Goal: Use online tool/utility: Utilize a website feature to perform a specific function

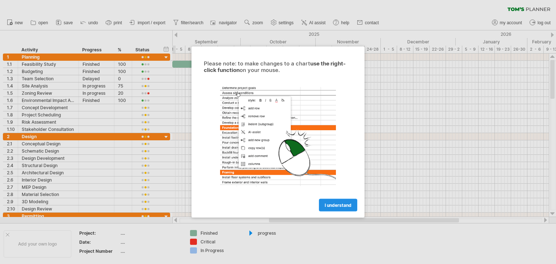
click at [345, 208] on link "I understand" at bounding box center [338, 205] width 38 height 13
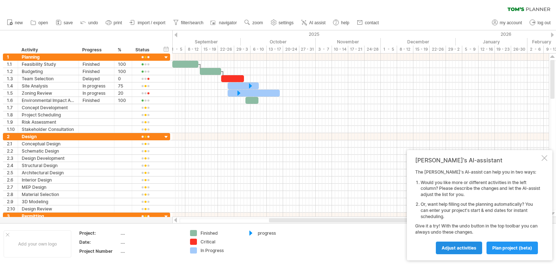
click at [474, 246] on span "Adjust activities" at bounding box center [459, 247] width 35 height 5
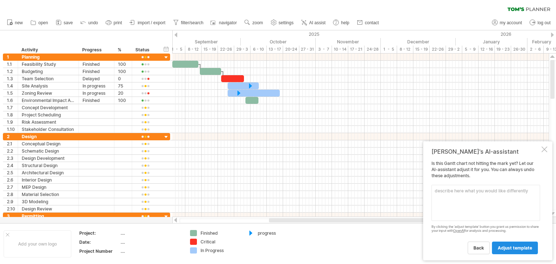
click at [513, 250] on span "adjust template" at bounding box center [515, 247] width 34 height 5
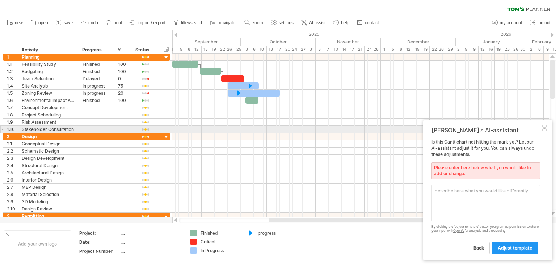
click at [545, 127] on div at bounding box center [545, 128] width 6 height 6
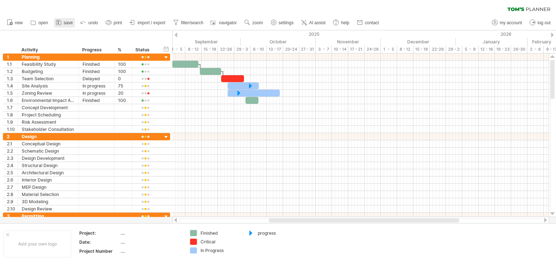
click at [67, 23] on span "save" at bounding box center [68, 22] width 9 height 5
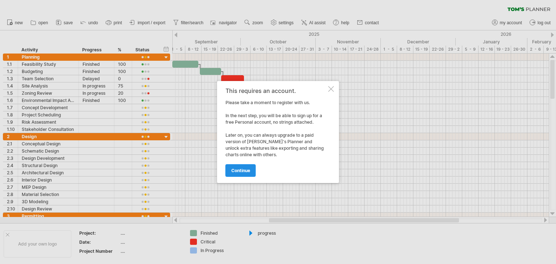
click at [237, 168] on span "continue" at bounding box center [240, 170] width 19 height 5
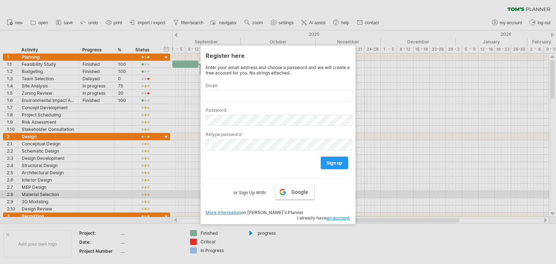
click at [294, 194] on span "Google" at bounding box center [299, 192] width 17 height 6
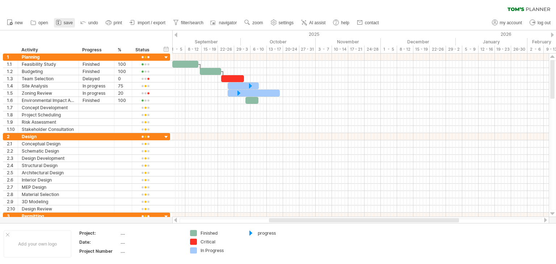
click at [70, 23] on span "save" at bounding box center [68, 22] width 9 height 5
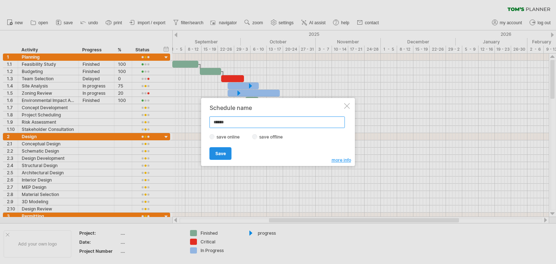
type input "******"
click at [217, 154] on span "Save" at bounding box center [220, 153] width 11 height 5
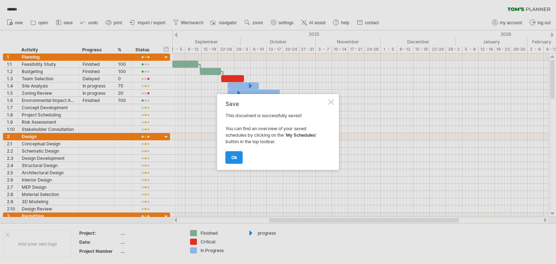
click at [236, 155] on span "ok" at bounding box center [234, 157] width 6 height 5
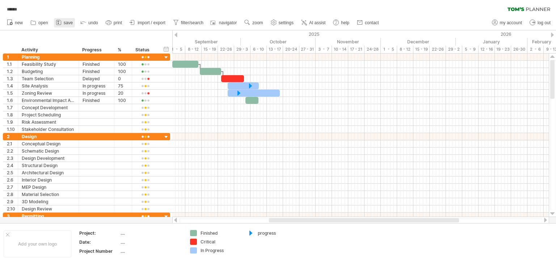
click at [62, 21] on icon at bounding box center [58, 22] width 7 height 7
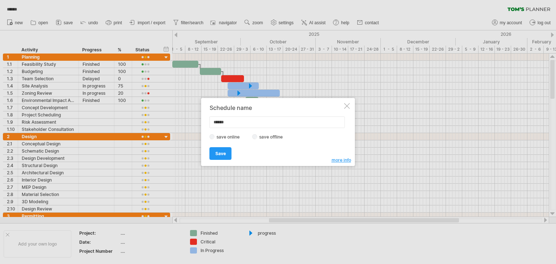
click at [269, 139] on label "save offline" at bounding box center [273, 136] width 32 height 5
click at [220, 158] on link "Save" at bounding box center [221, 153] width 22 height 13
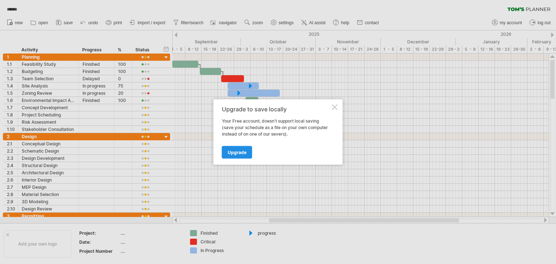
click at [242, 151] on span "Upgrade" at bounding box center [237, 152] width 19 height 5
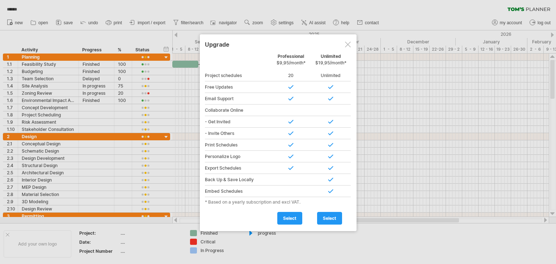
click at [348, 42] on div at bounding box center [348, 45] width 6 height 6
